Goal: Use online tool/utility: Use online tool/utility

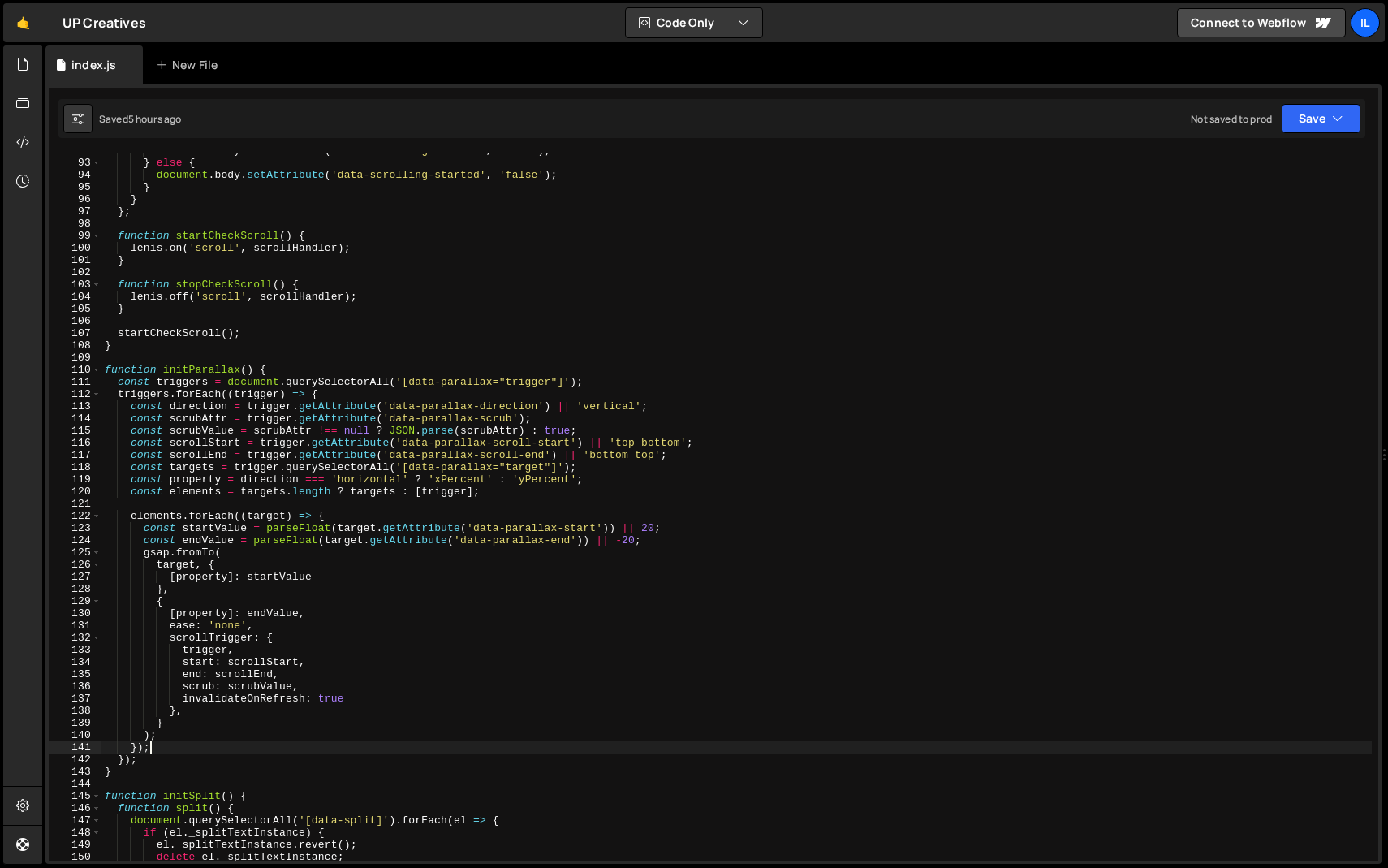
scroll to position [1116, 0]
click at [98, 368] on span at bounding box center [97, 370] width 9 height 12
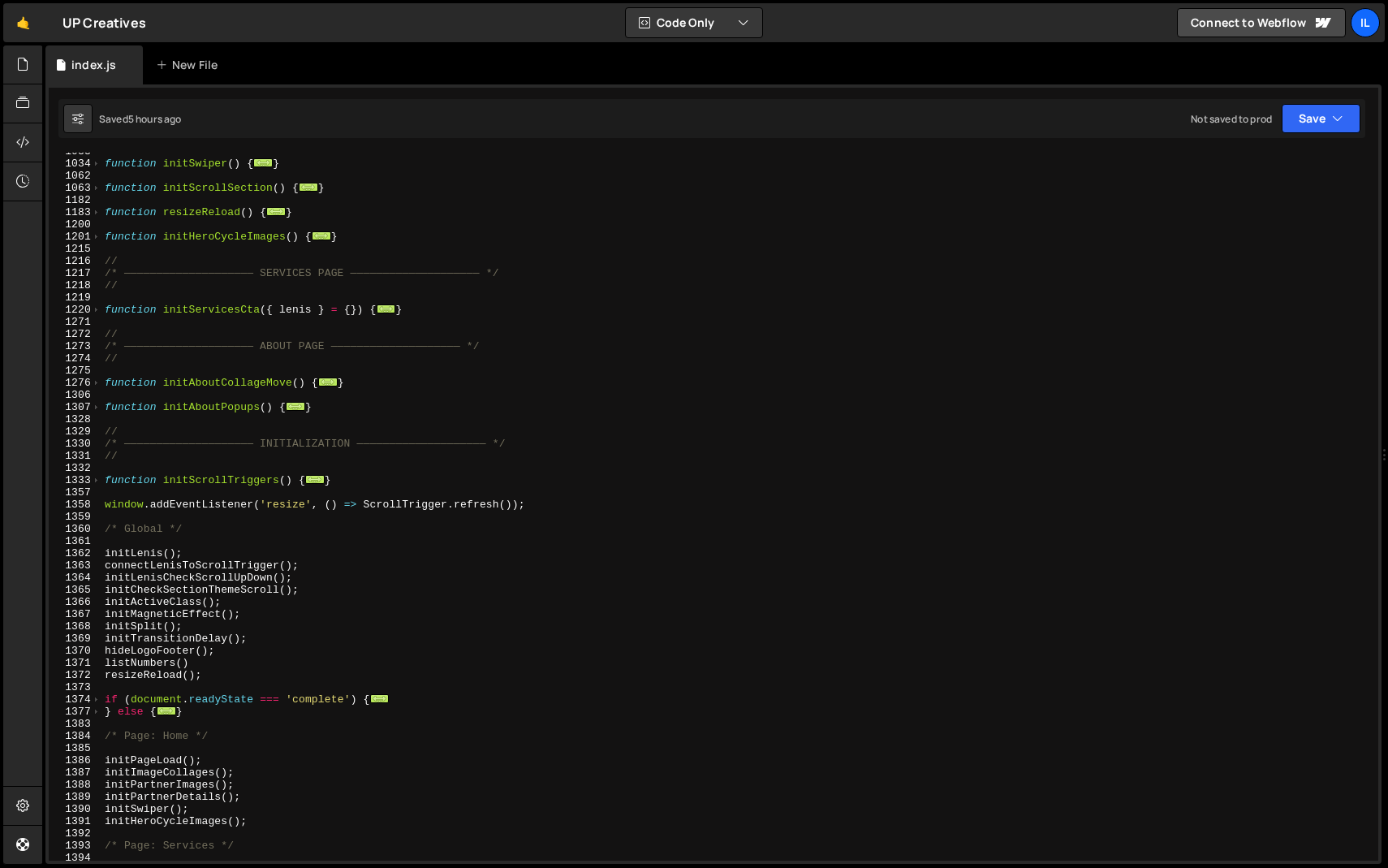
scroll to position [806, 0]
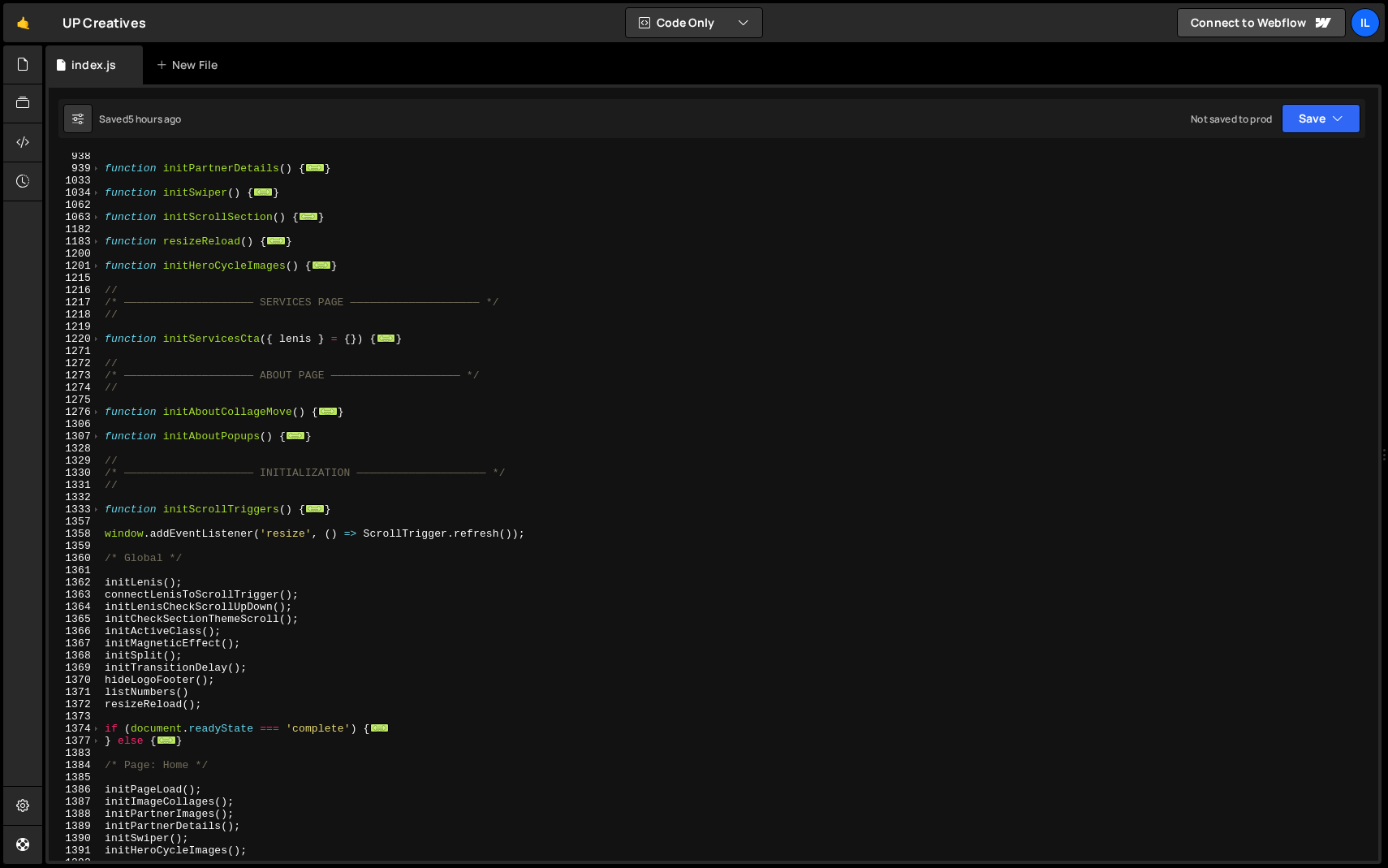
click at [222, 444] on div "function initPartnerDetails ( ) { ... } function initSwiper ( ) { ... } functio…" at bounding box center [737, 516] width 1270 height 732
click at [219, 454] on div "function initPartnerDetails ( ) { ... } function initSwiper ( ) { ... } functio…" at bounding box center [737, 516] width 1270 height 732
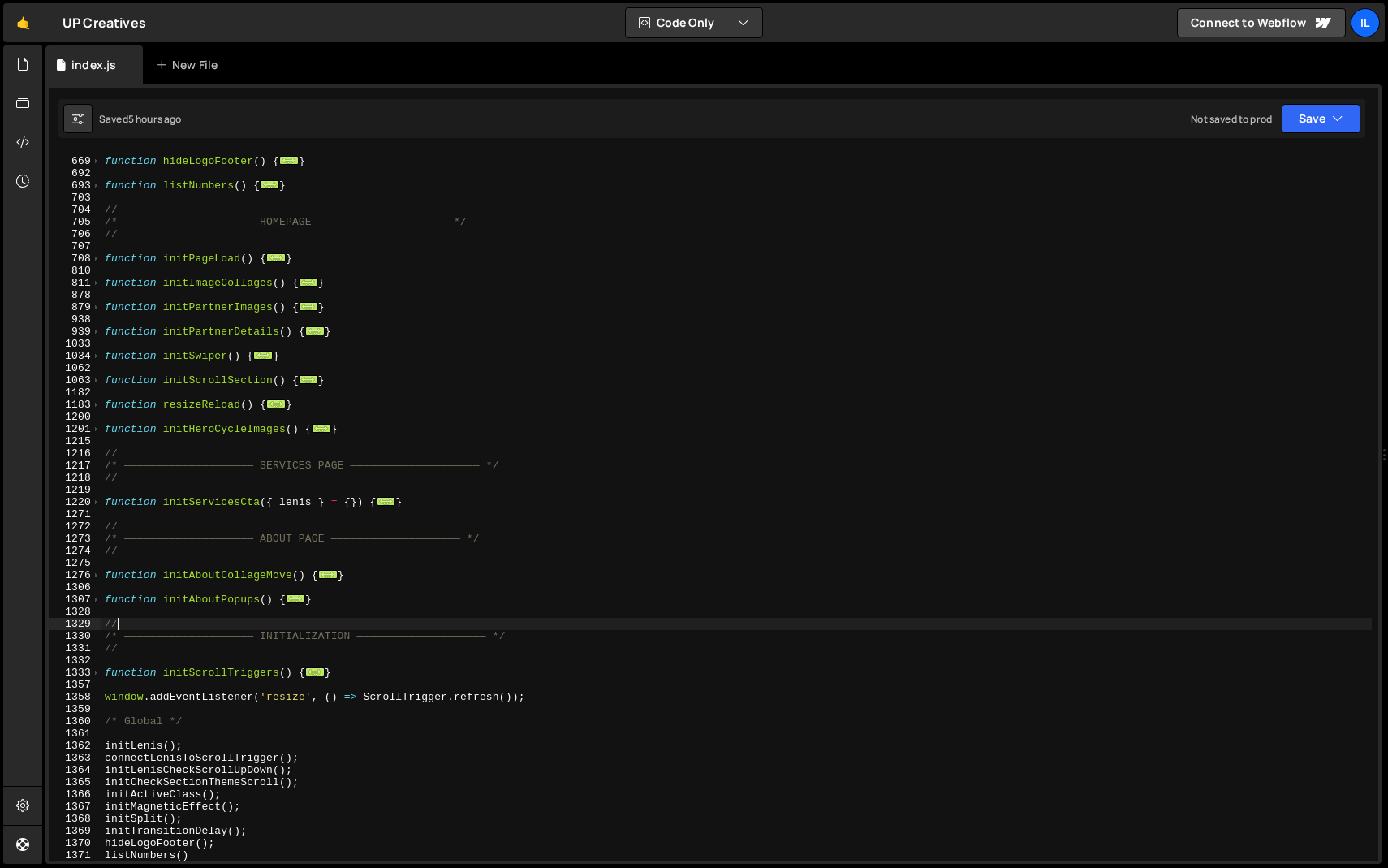
scroll to position [632, 0]
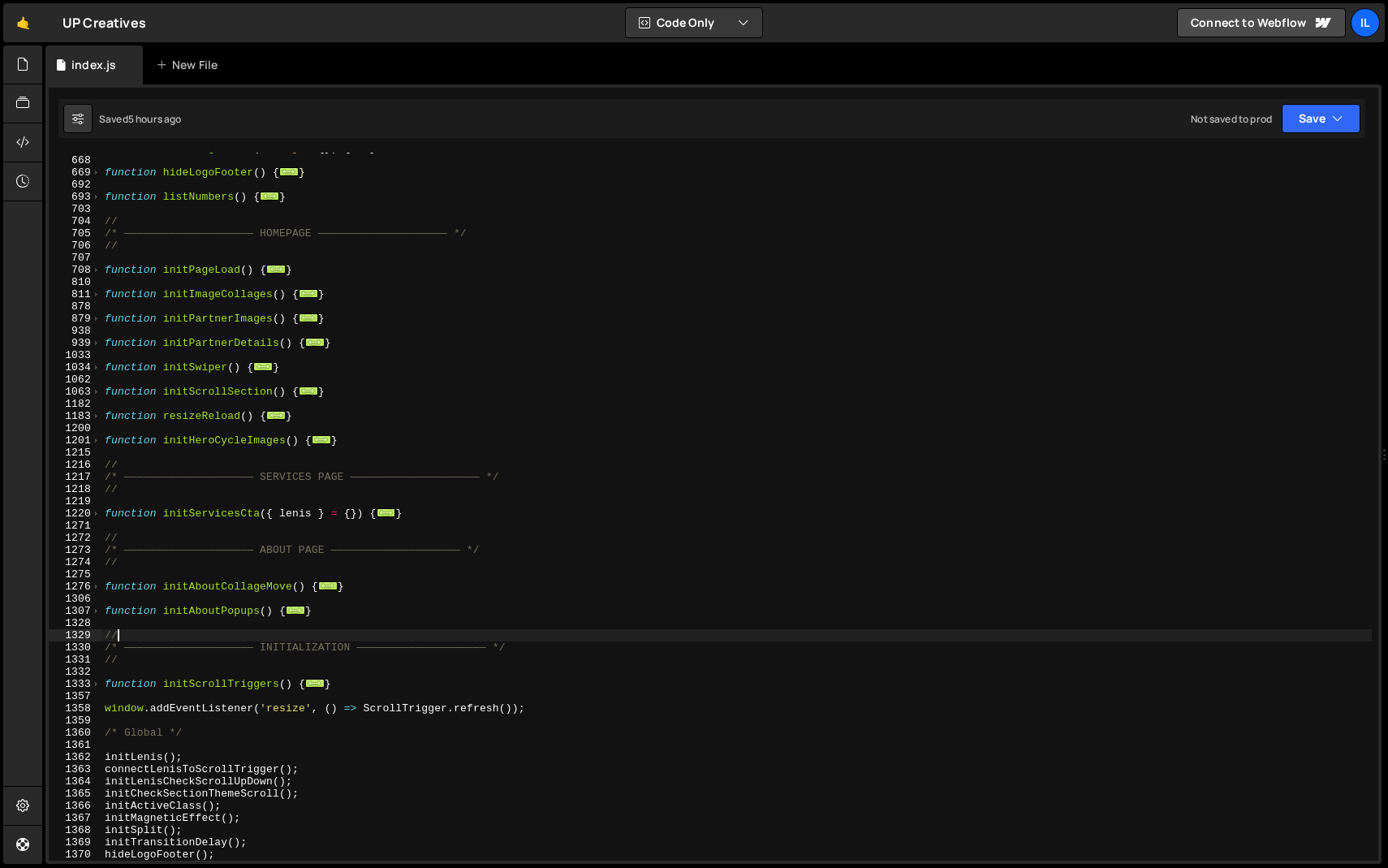
click at [112, 439] on div "function initImageTrail ( config = { }) { ... } function hideLogoFooter ( ) { .…" at bounding box center [737, 508] width 1270 height 732
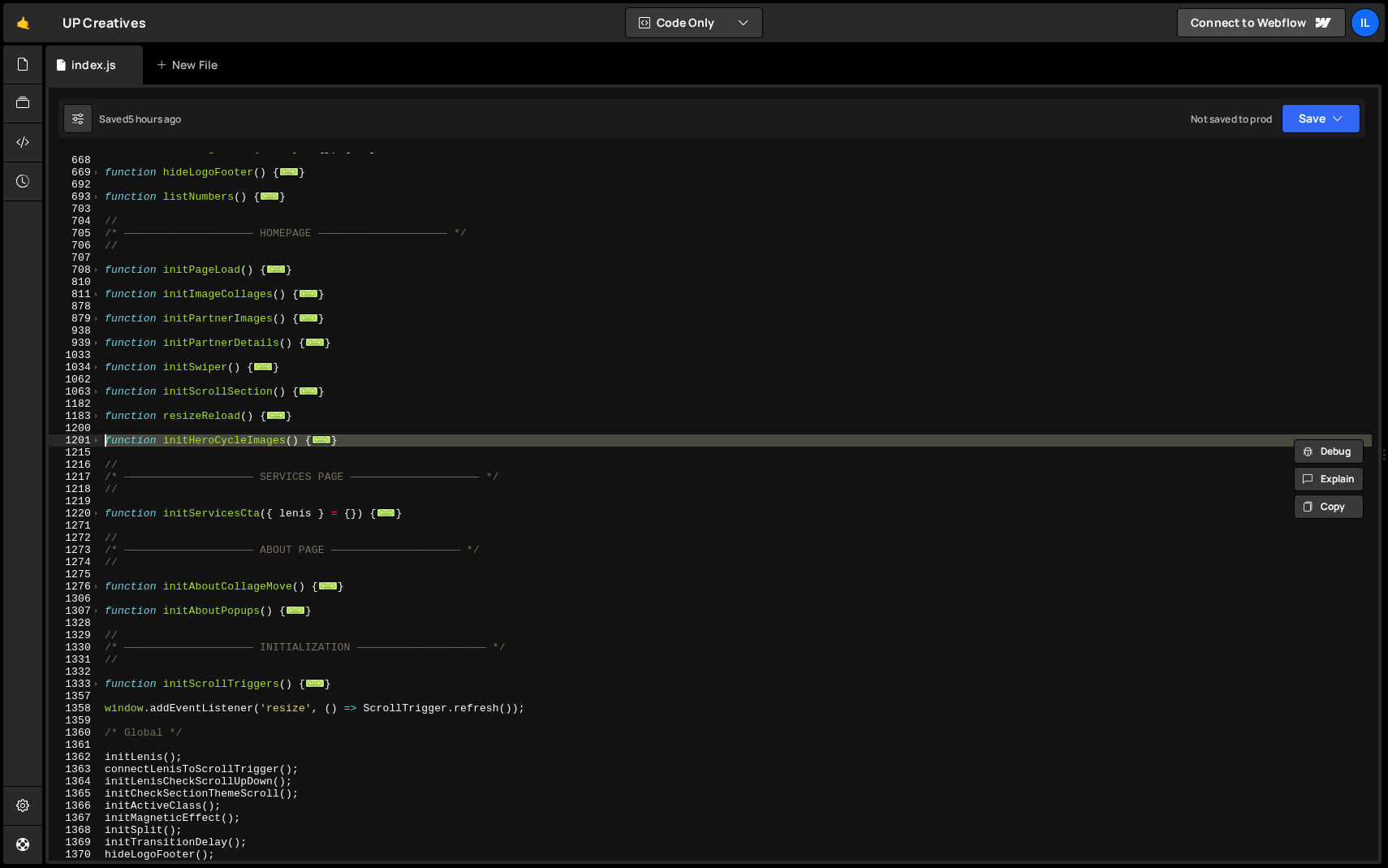
click at [217, 439] on div "function initImageTrail ( config = { }) { ... } function hideLogoFooter ( ) { .…" at bounding box center [737, 506] width 1270 height 708
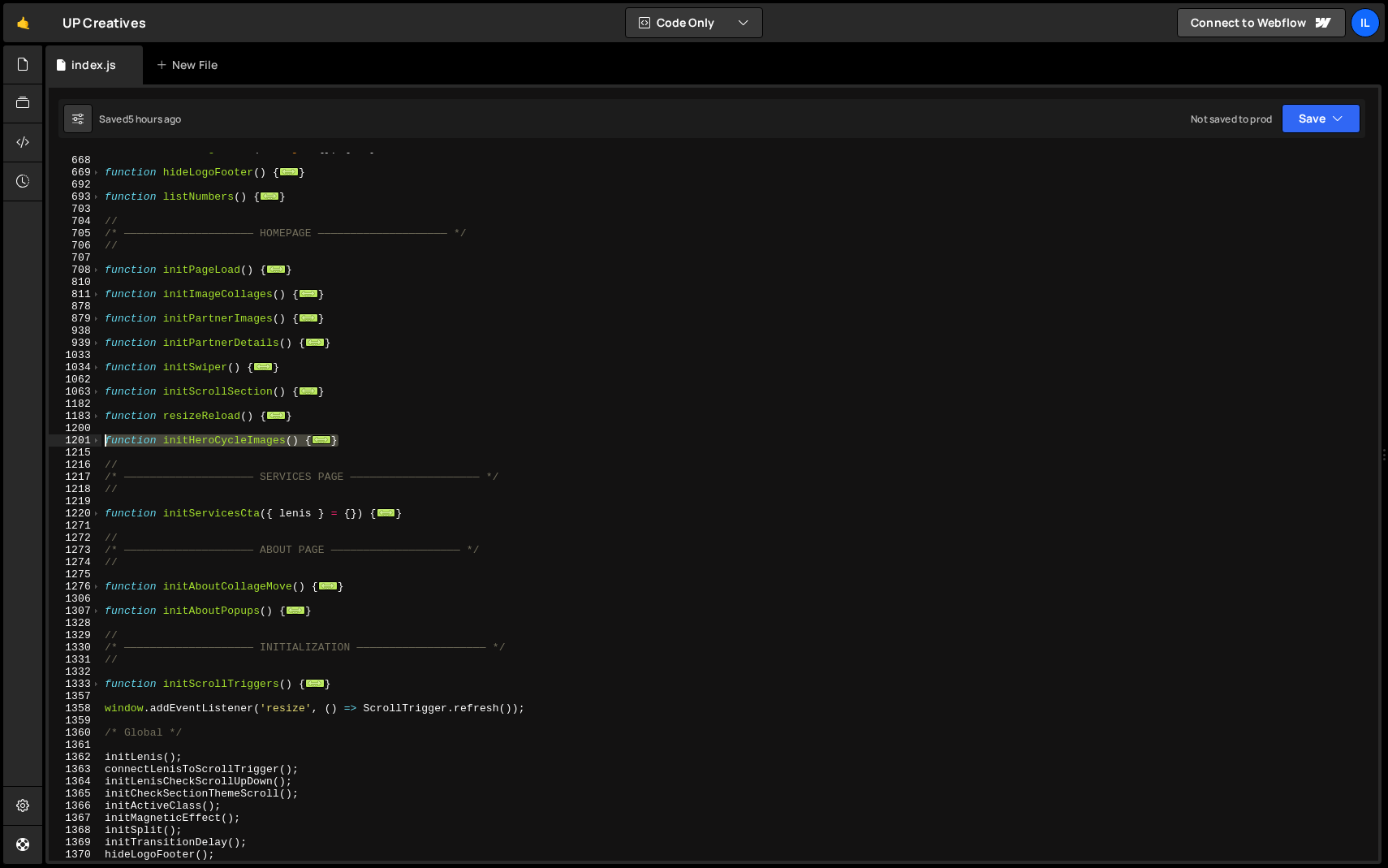
drag, startPoint x: 354, startPoint y: 442, endPoint x: 64, endPoint y: 442, distance: 290.0
click at [64, 442] on div "function initHeroCycleImages() { 504 668 669 692 693 703 704 705 706 707 708 81…" at bounding box center [713, 506] width 1330 height 708
paste textarea "}"
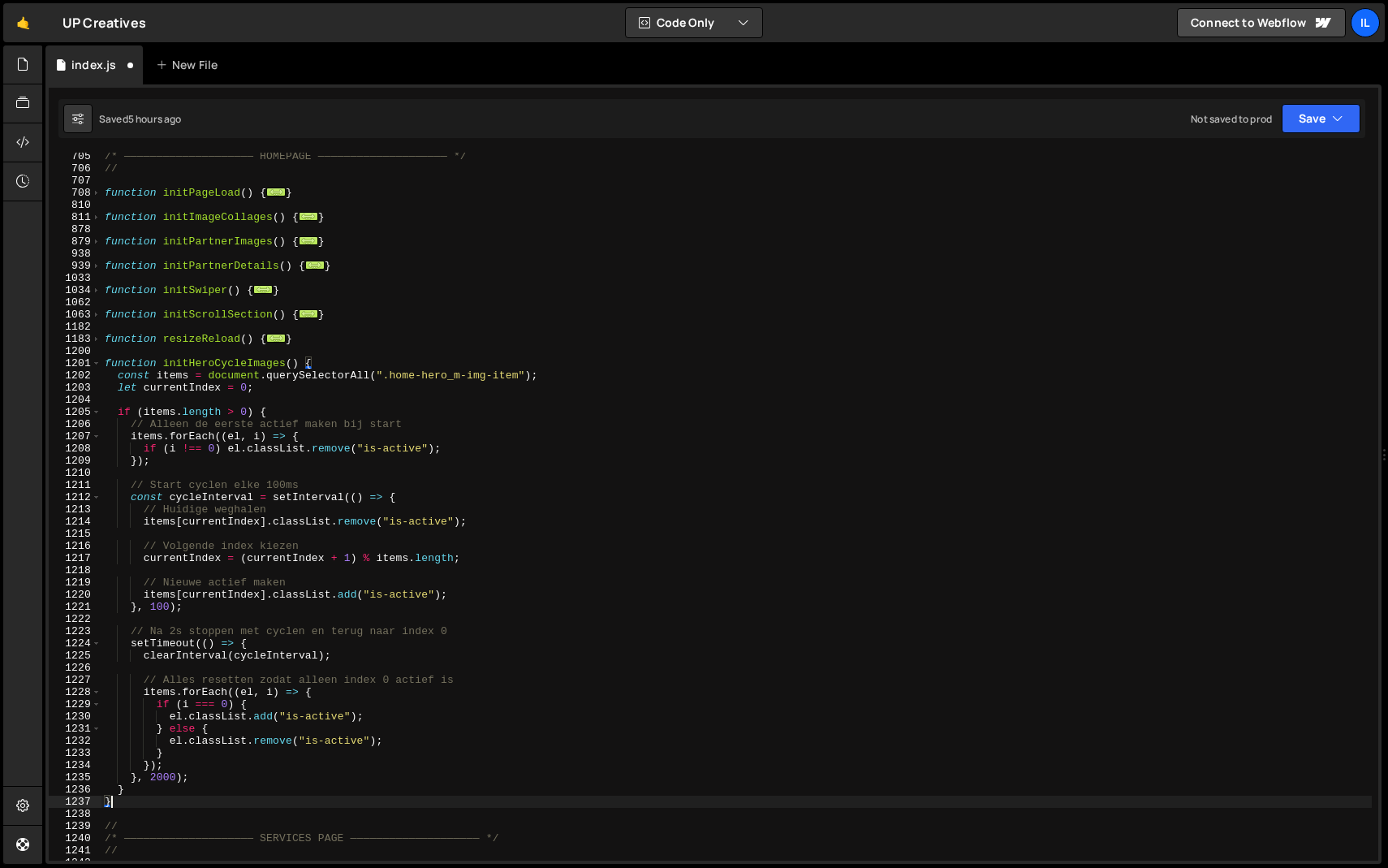
scroll to position [8574, 0]
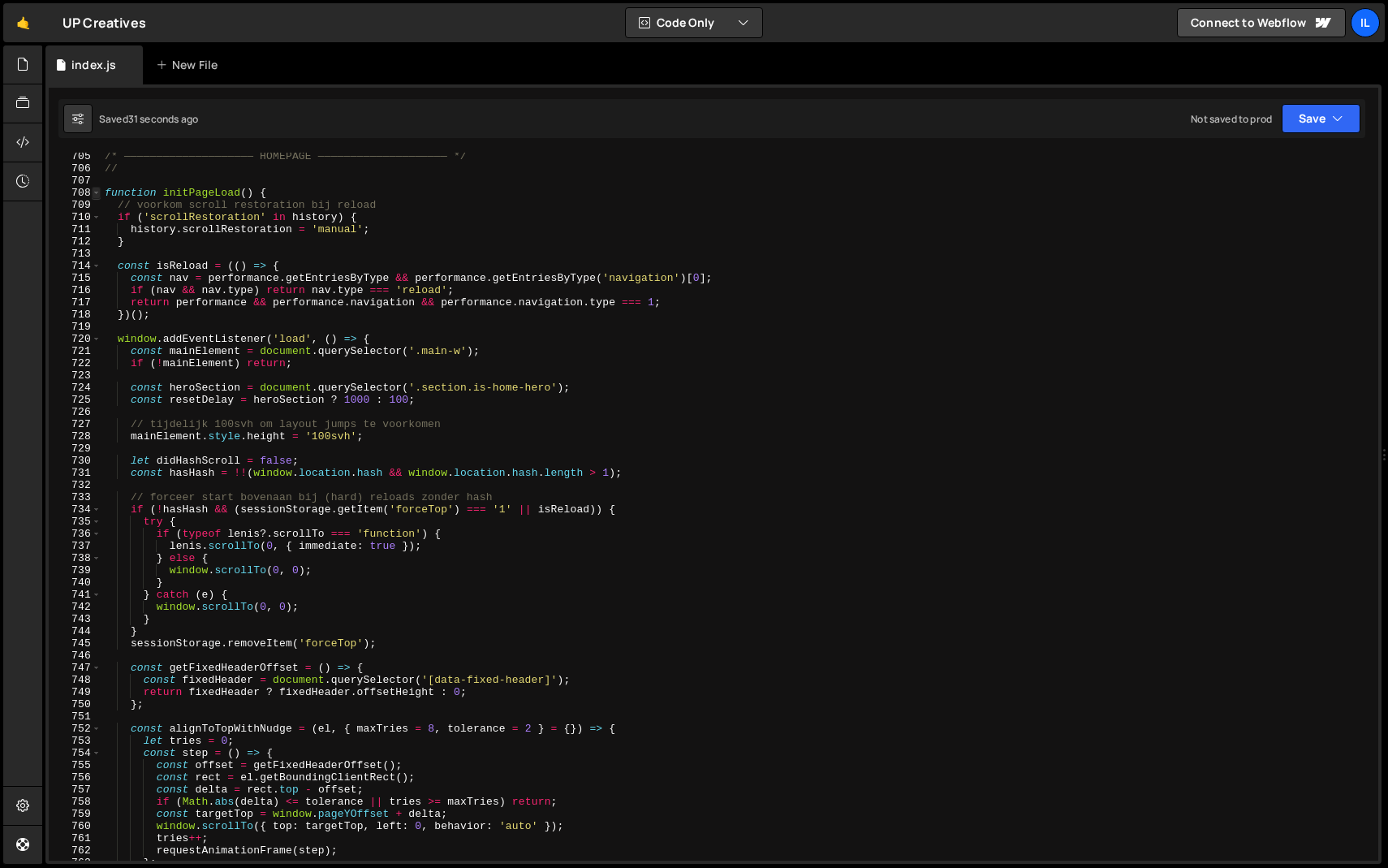
click at [95, 191] on span at bounding box center [97, 193] width 9 height 12
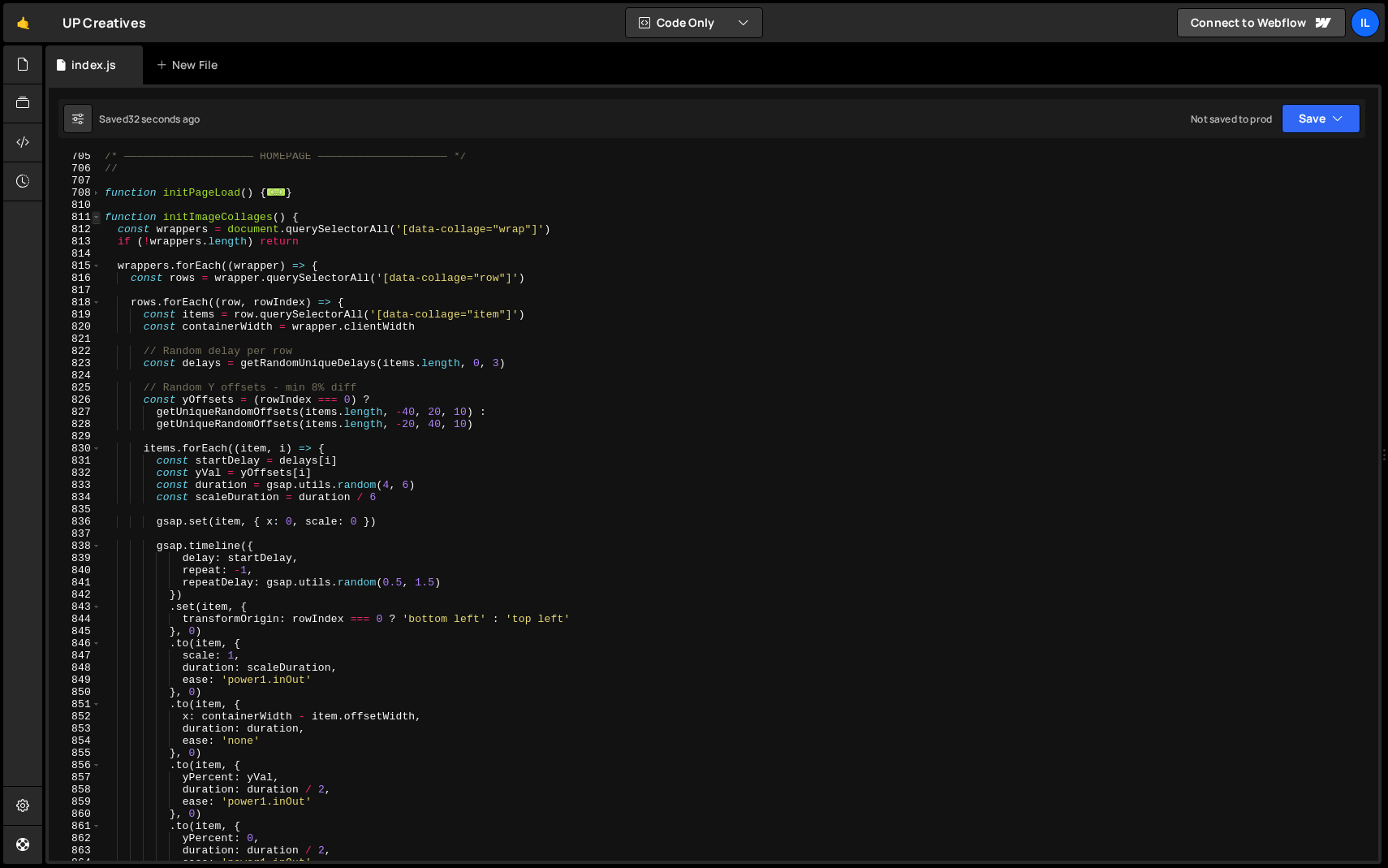
click at [98, 219] on span at bounding box center [97, 217] width 9 height 12
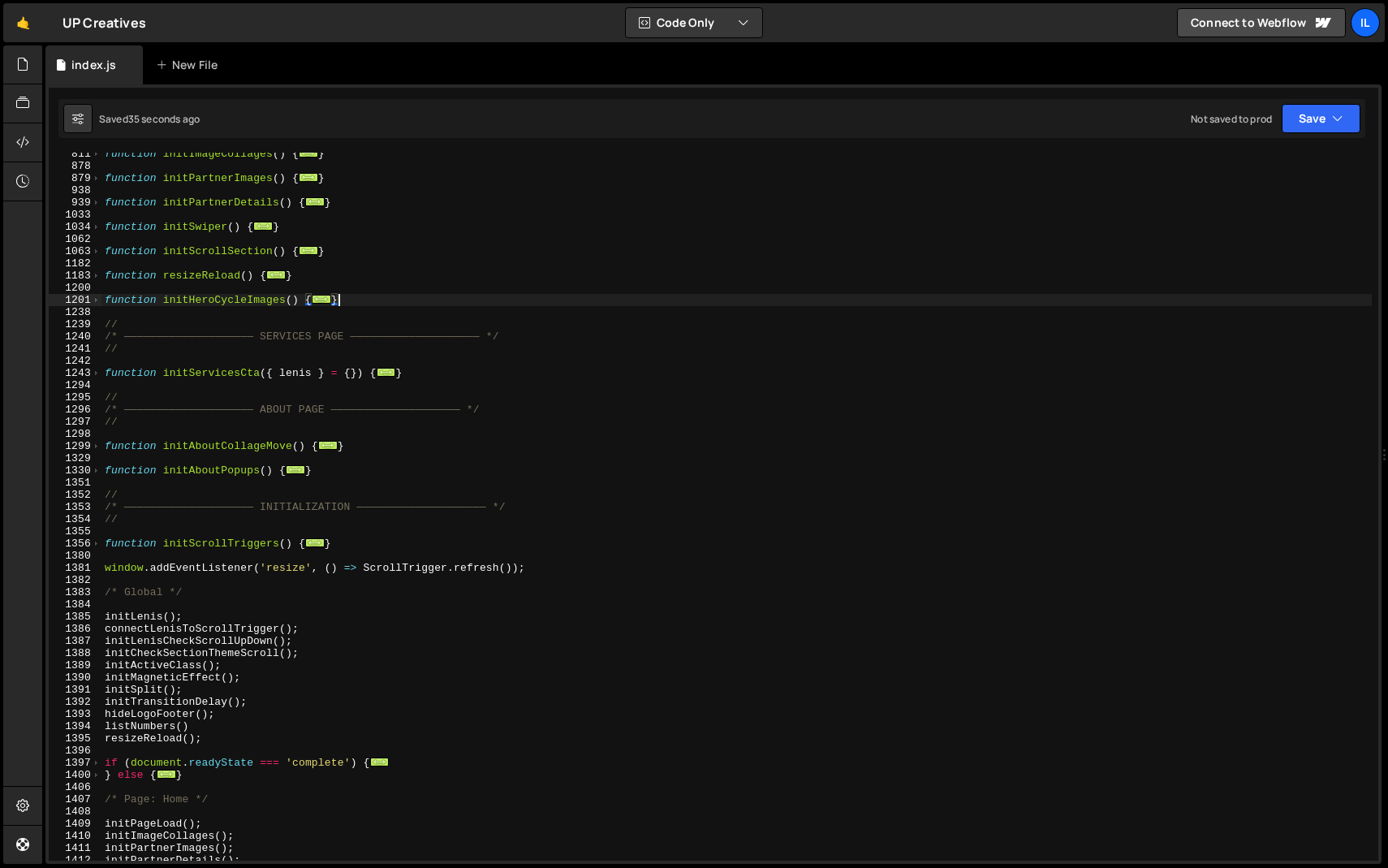
scroll to position [771, 0]
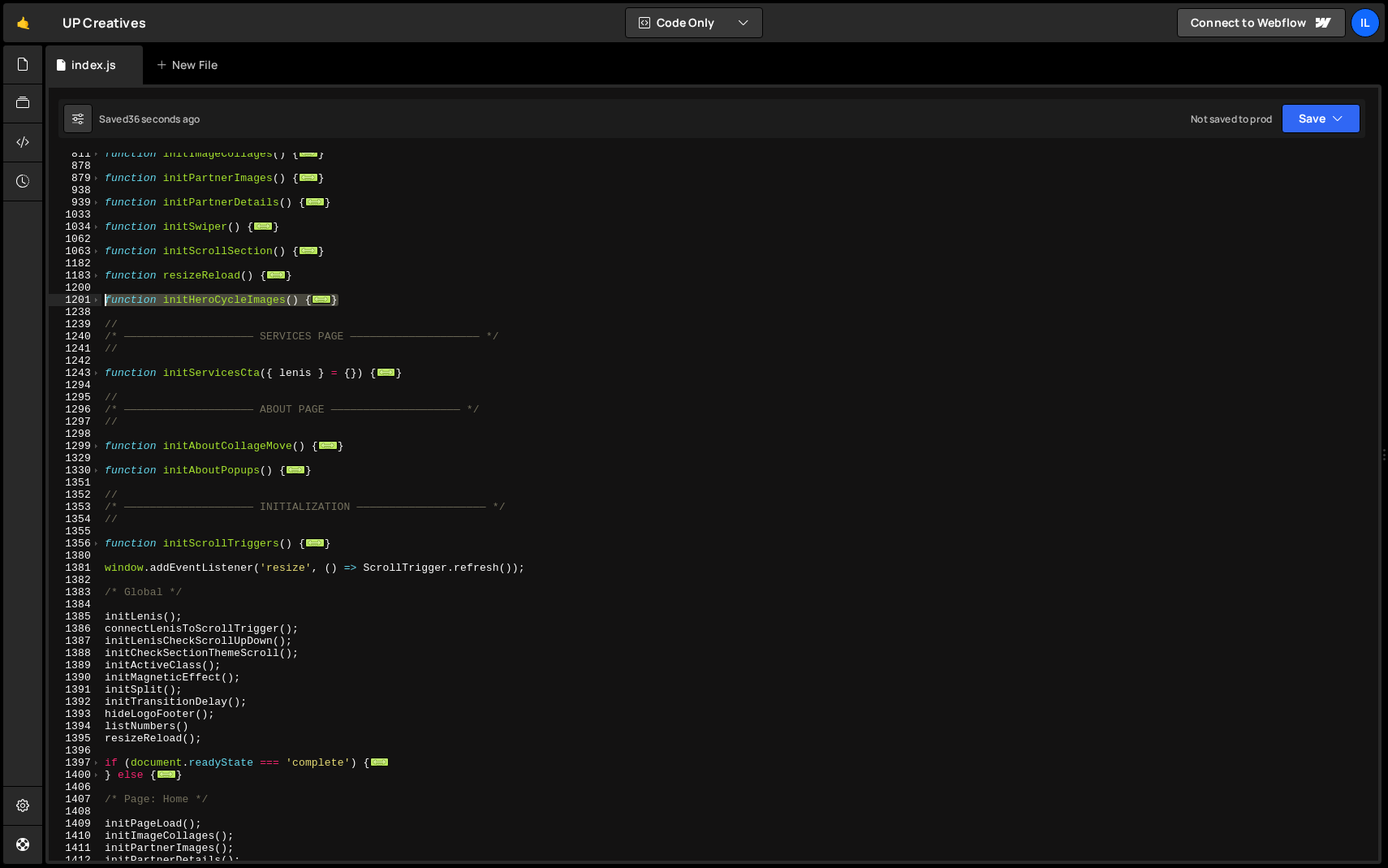
drag, startPoint x: 365, startPoint y: 301, endPoint x: 31, endPoint y: 300, distance: 334.0
click at [31, 300] on div "Hold on a sec... Are you certain you wish to leave this page? Any changes you'v…" at bounding box center [694, 434] width 1388 height 868
paste textarea "}"
type textarea "}"
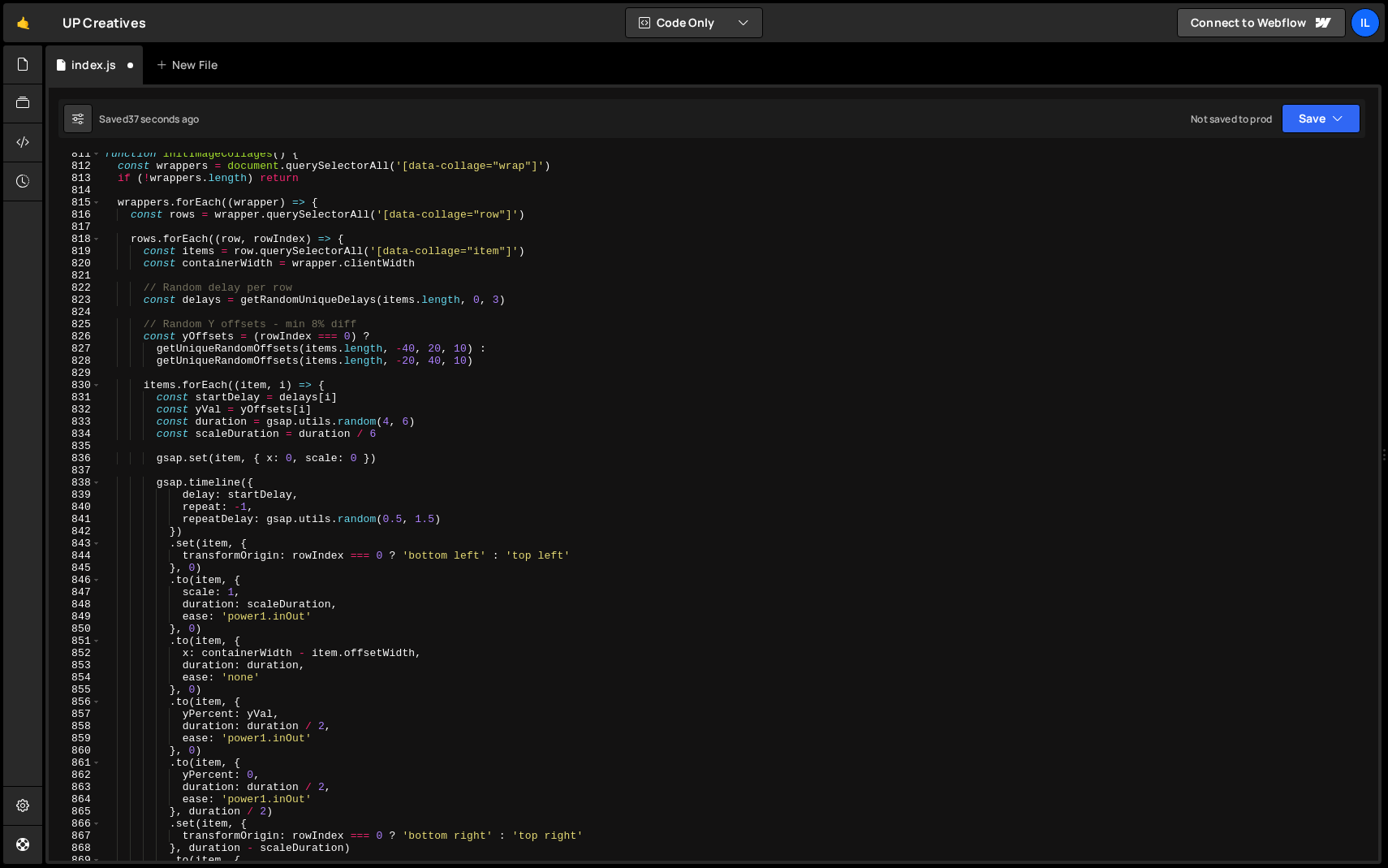
scroll to position [9866, 0]
